Goal: Information Seeking & Learning: Learn about a topic

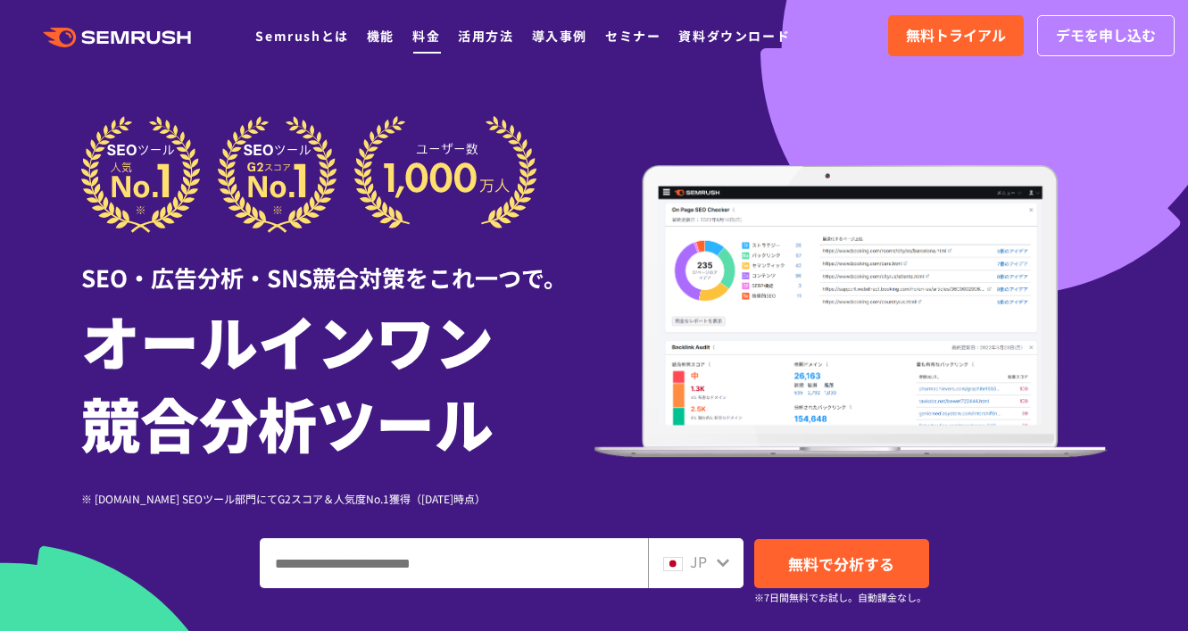
click at [424, 34] on link "料金" at bounding box center [426, 36] width 28 height 18
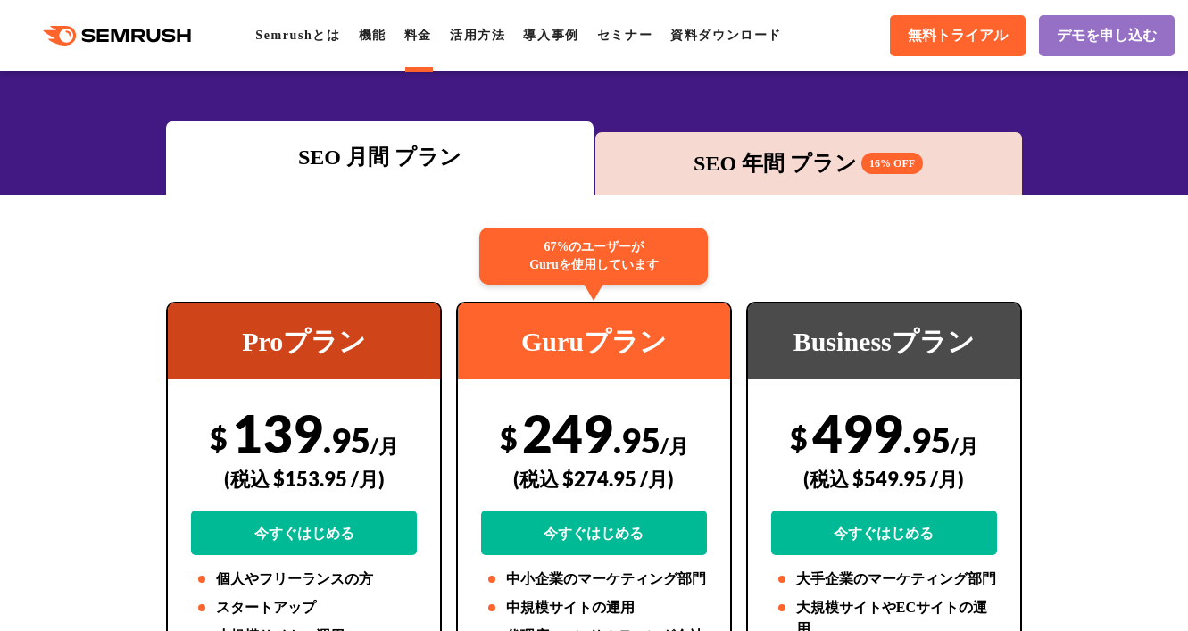
scroll to position [357, 0]
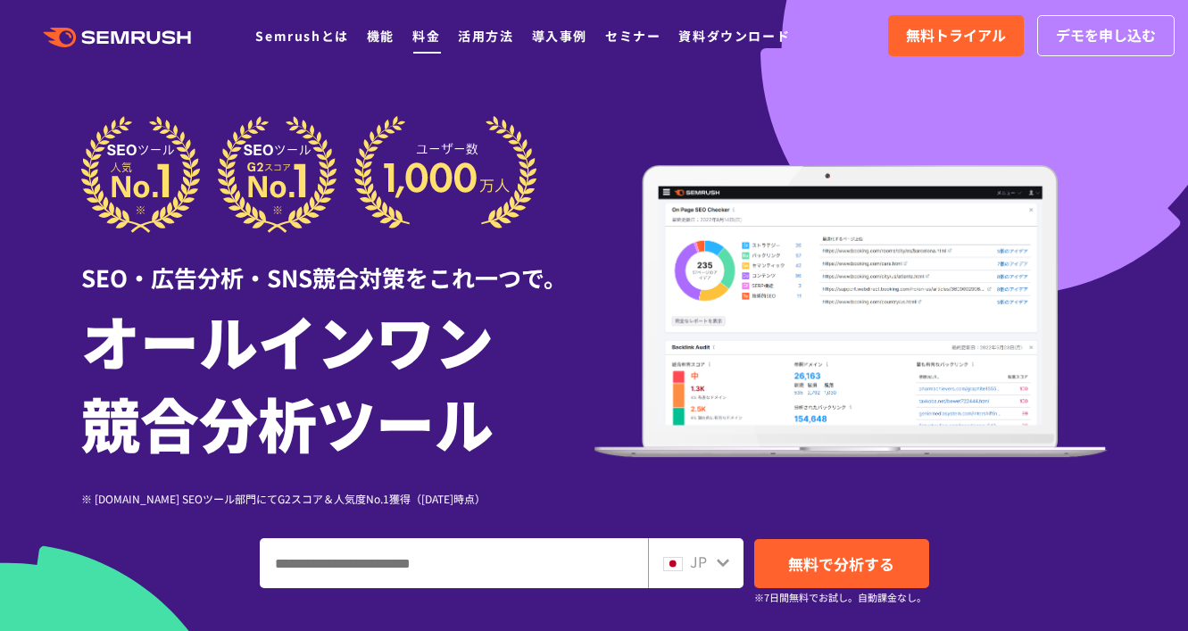
click at [412, 41] on link "料金" at bounding box center [426, 36] width 28 height 18
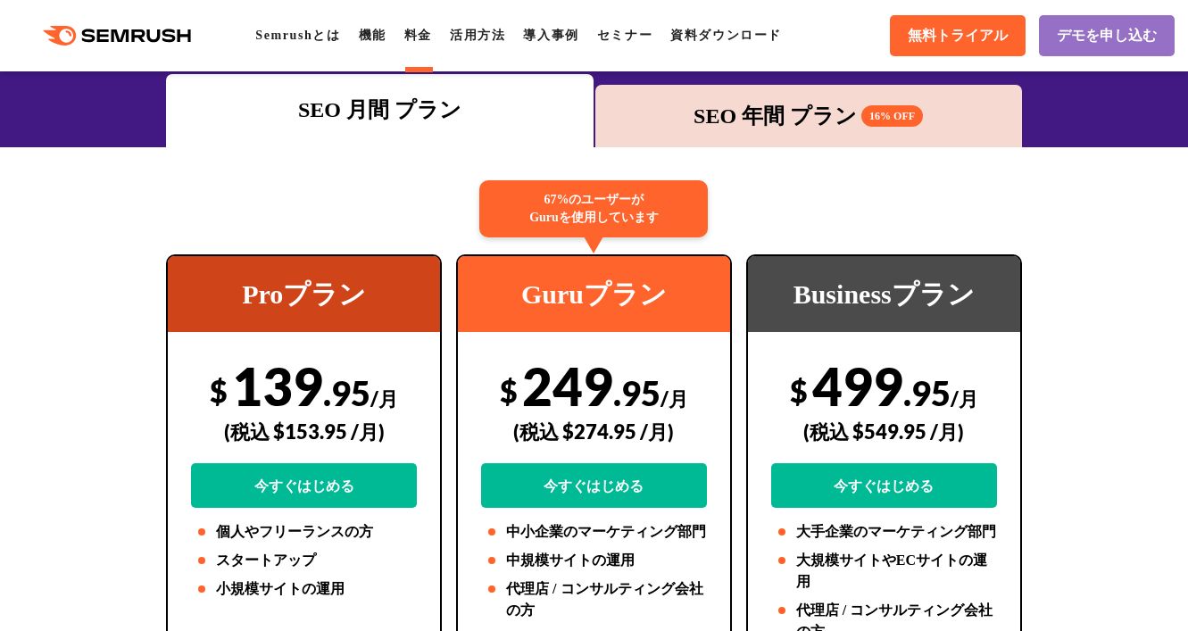
scroll to position [268, 0]
